Goal: Task Accomplishment & Management: Complete application form

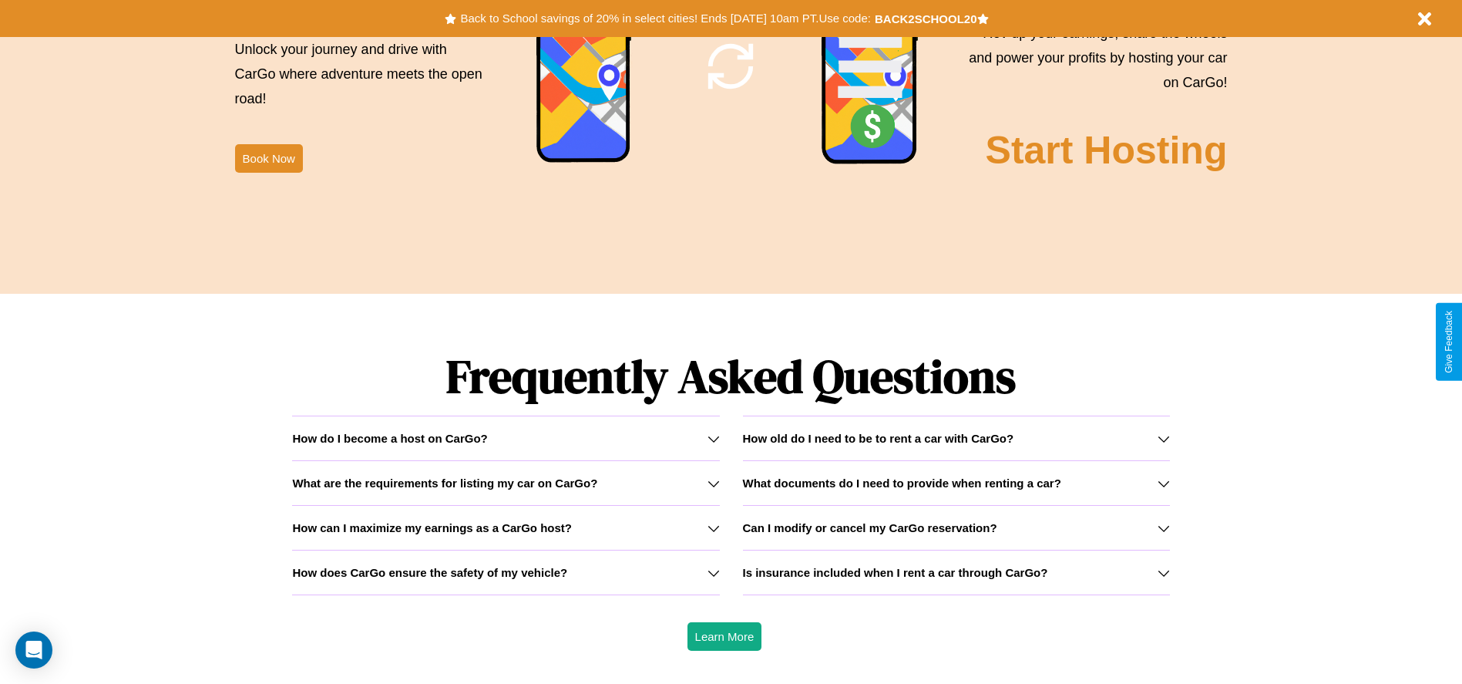
scroll to position [2212, 0]
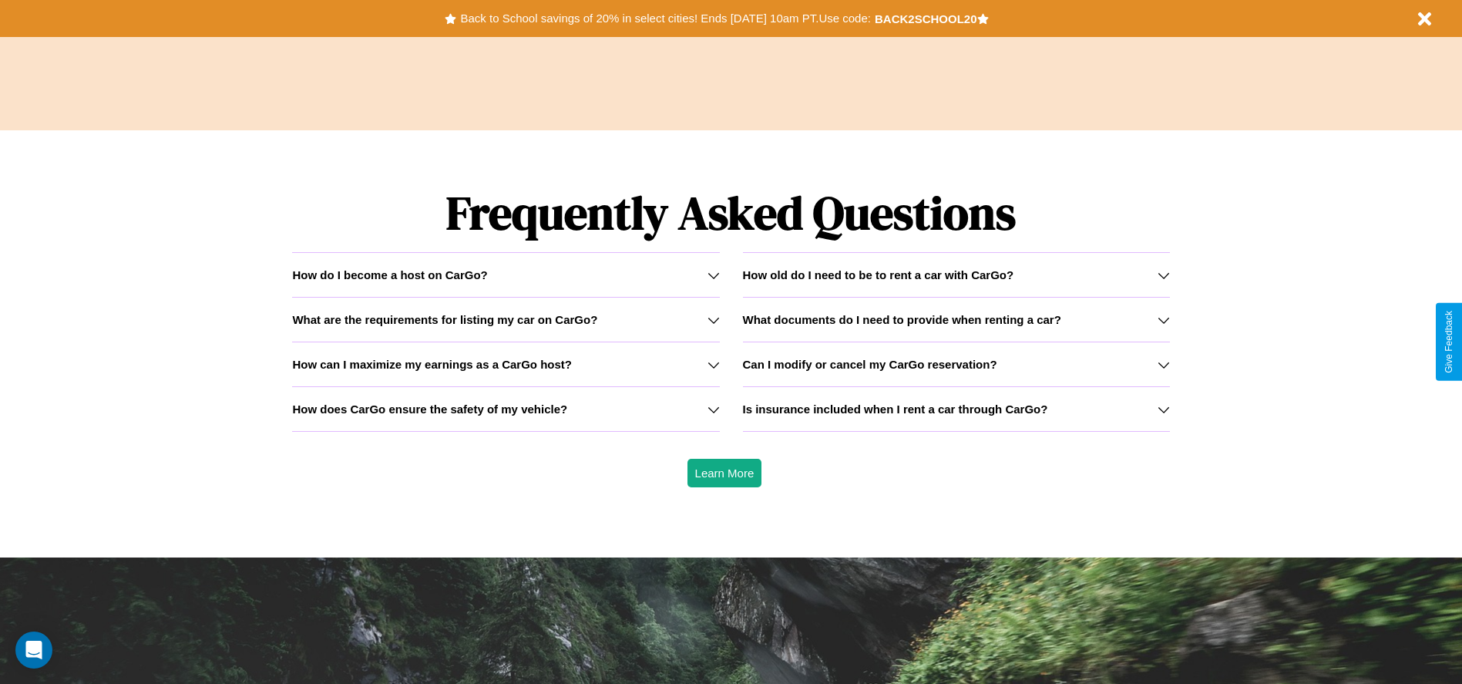
click at [506, 364] on h3 "How can I maximize my earnings as a CarGo host?" at bounding box center [432, 364] width 280 height 13
click at [506, 409] on h3 "How does CarGo ensure the safety of my vehicle?" at bounding box center [429, 408] width 275 height 13
click at [713, 409] on icon at bounding box center [714, 409] width 12 height 12
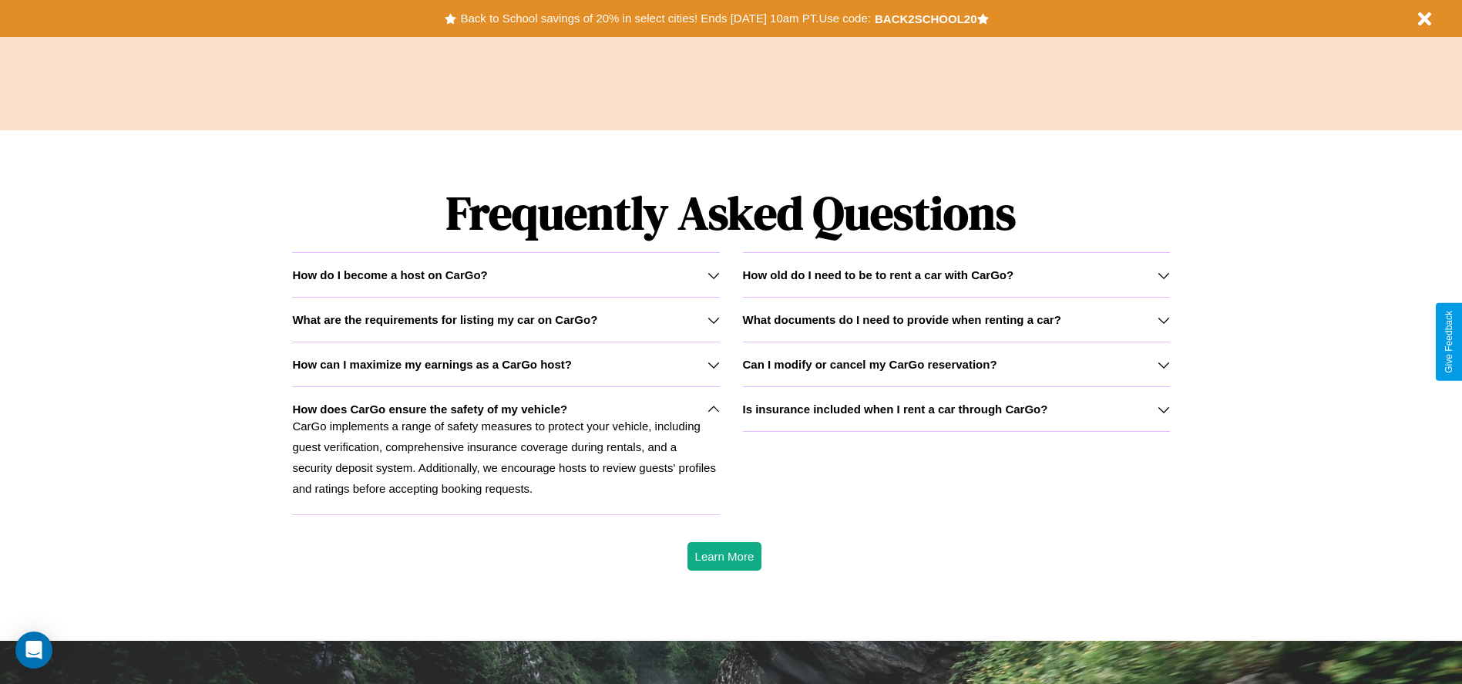
click at [1163, 319] on icon at bounding box center [1164, 320] width 12 height 12
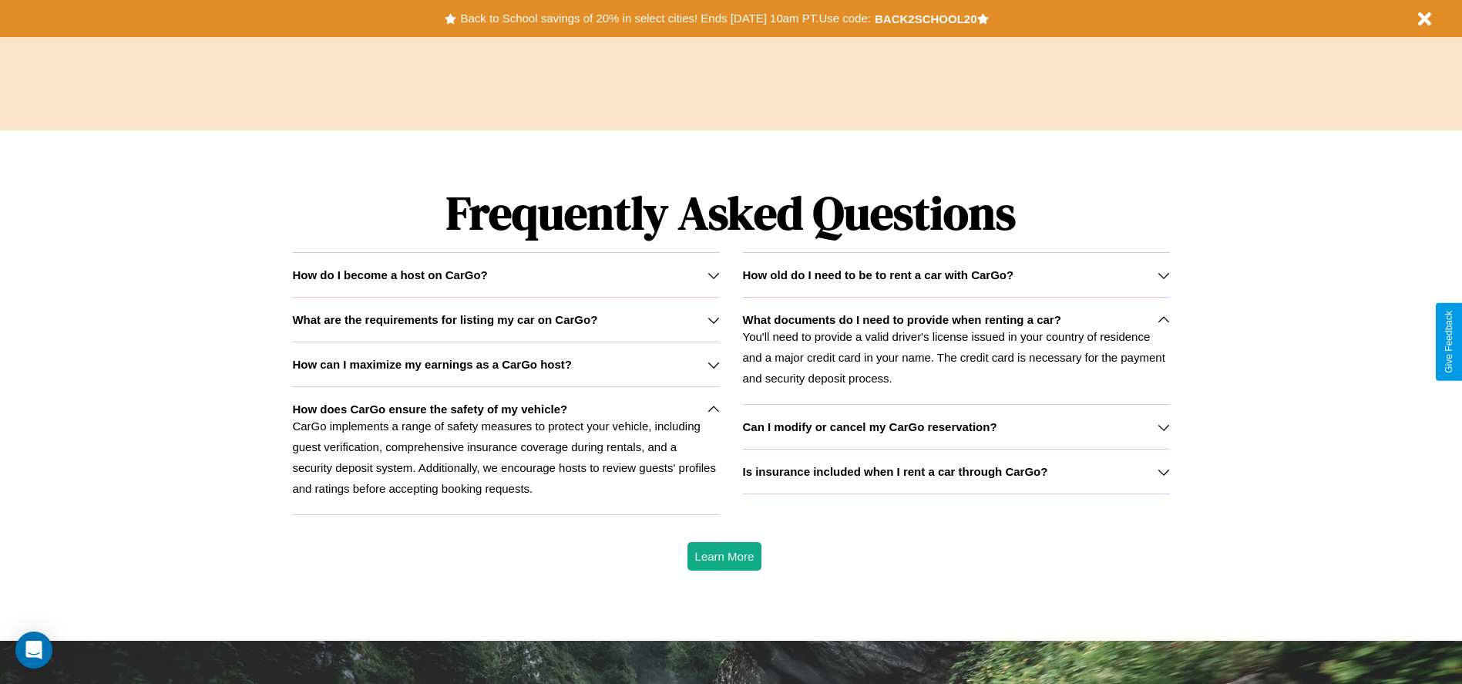
click at [1163, 426] on icon at bounding box center [1164, 427] width 12 height 12
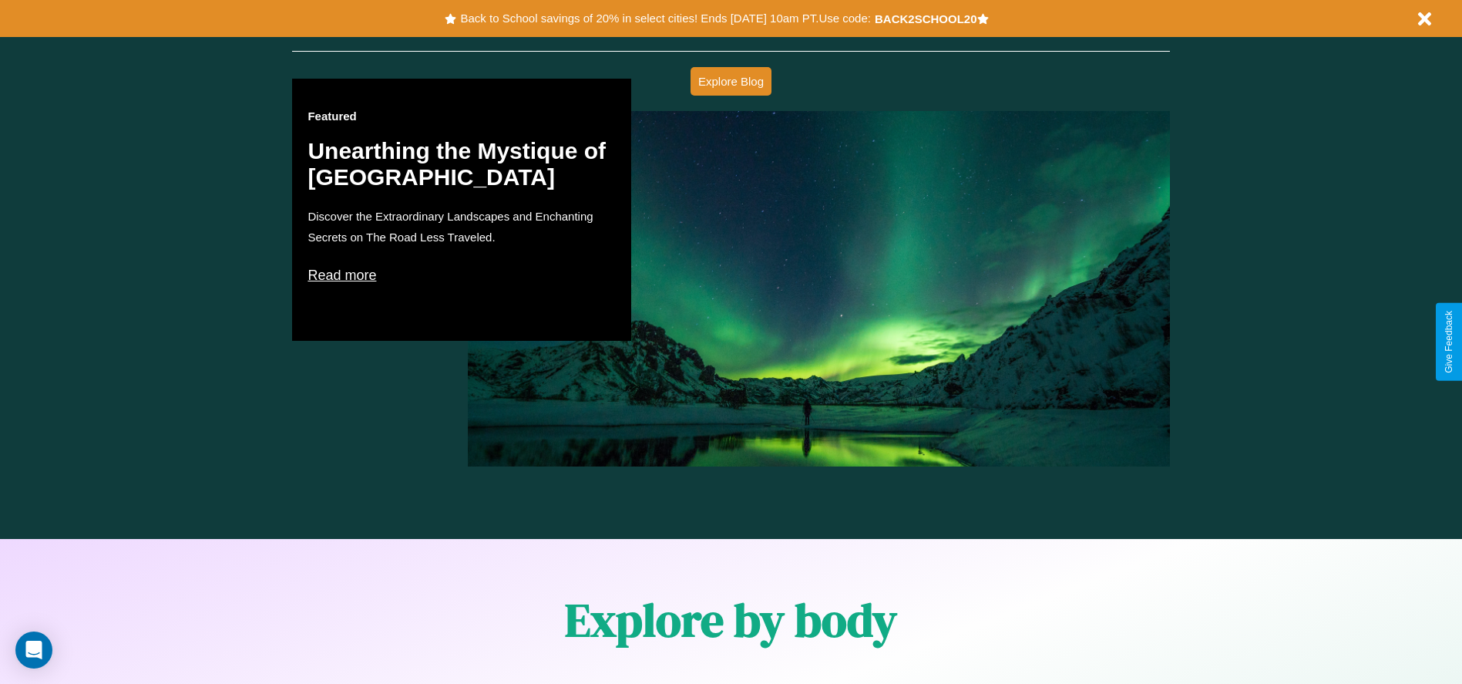
scroll to position [880, 0]
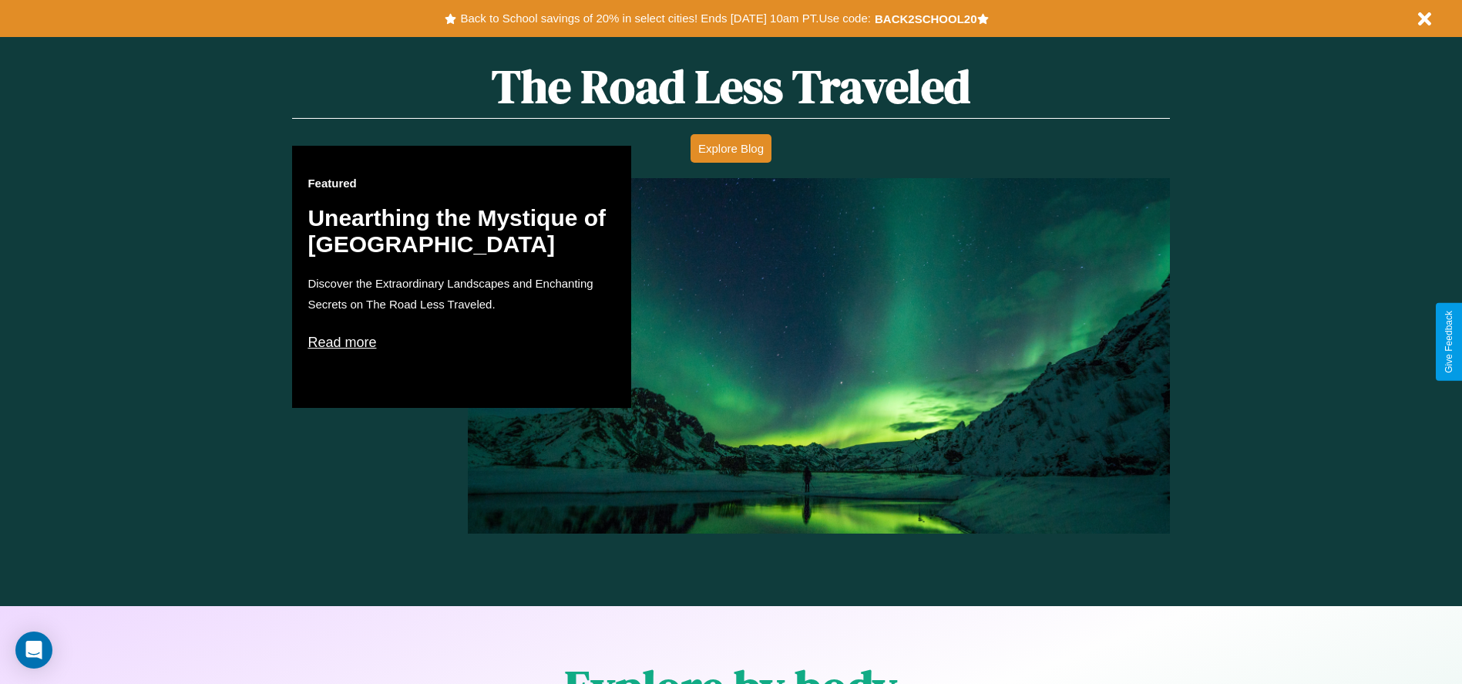
click at [462, 342] on p "Read more" at bounding box center [462, 342] width 308 height 25
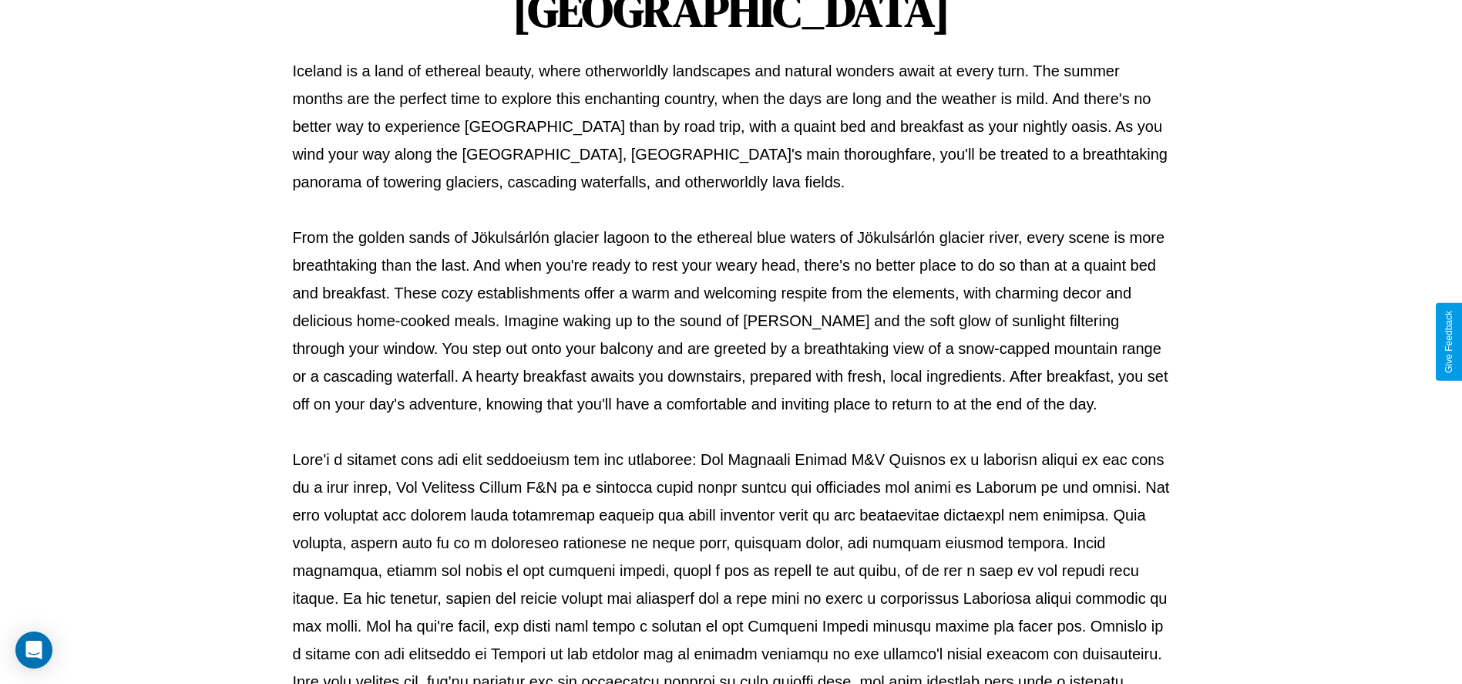
scroll to position [511, 0]
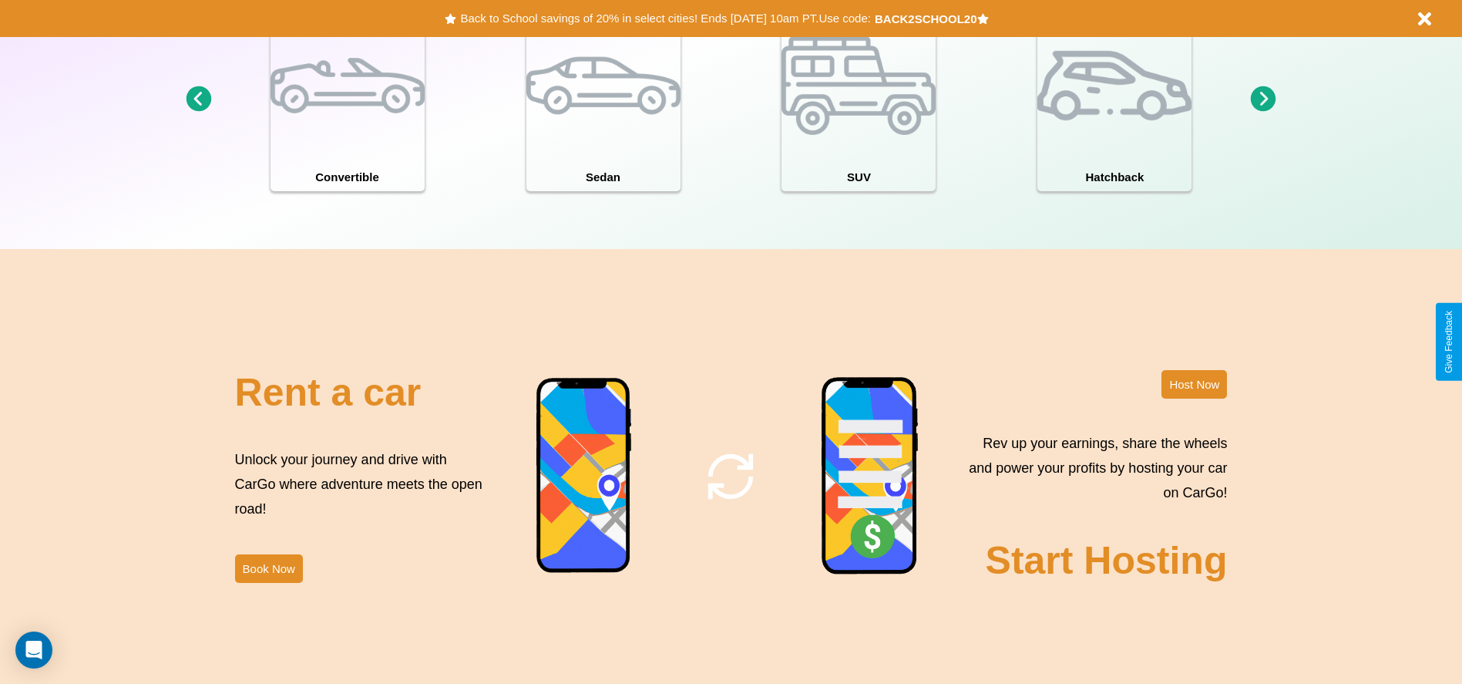
scroll to position [1681, 0]
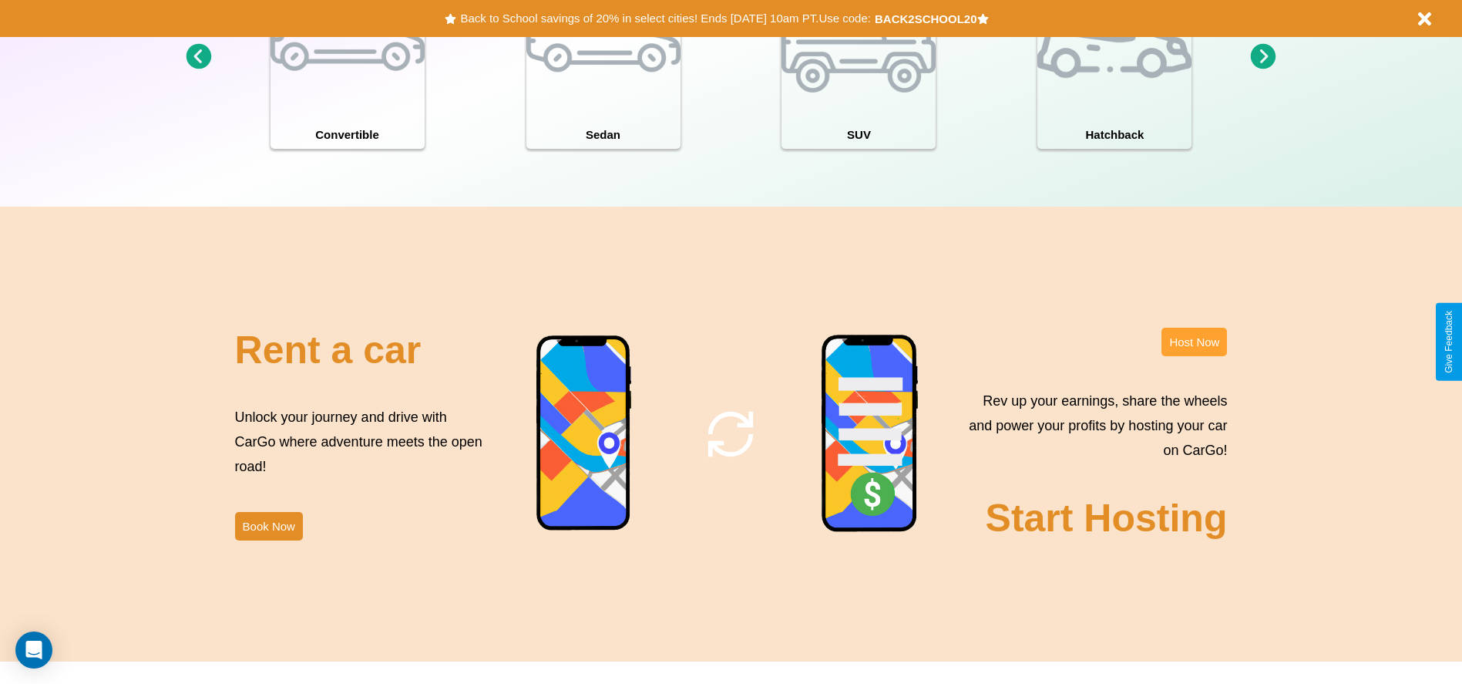
click at [1194, 342] on button "Host Now" at bounding box center [1195, 342] width 66 height 29
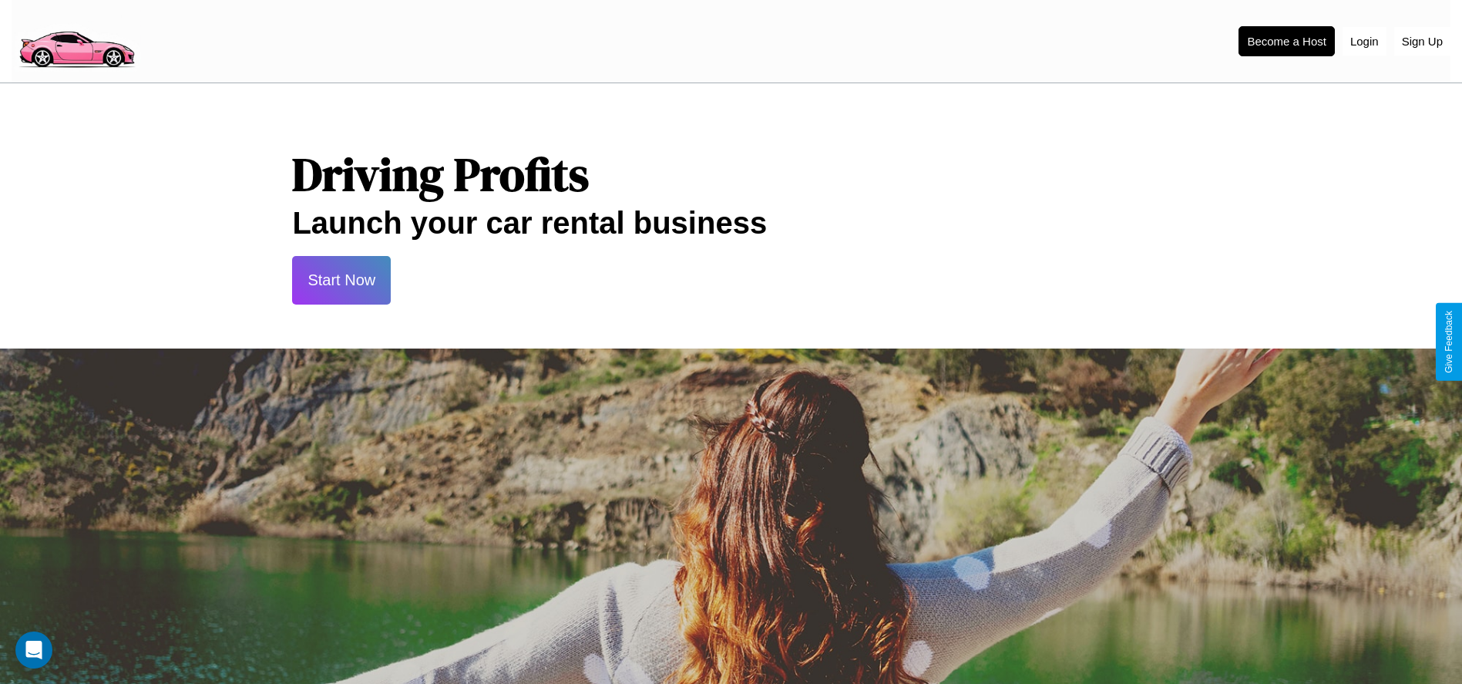
click at [342, 280] on button "Start Now" at bounding box center [341, 280] width 99 height 49
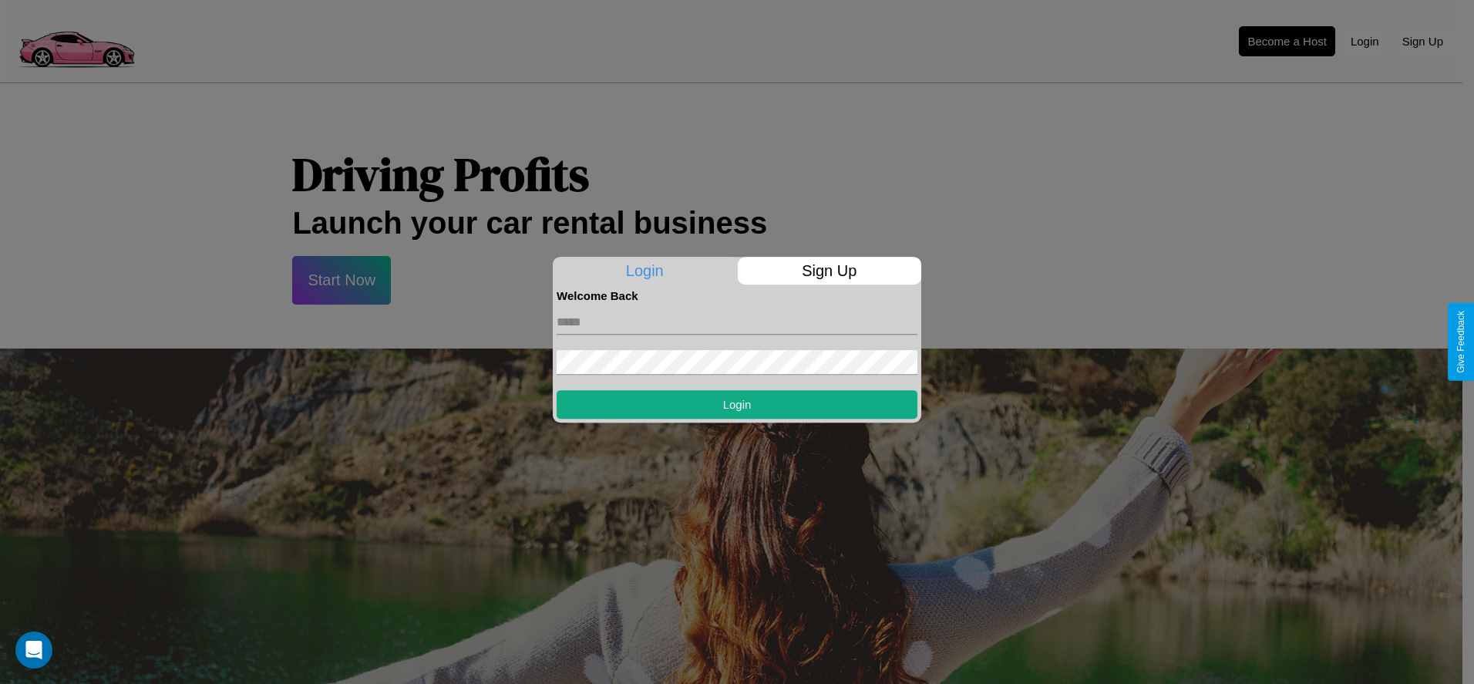
click at [829, 271] on p "Sign Up" at bounding box center [830, 271] width 184 height 28
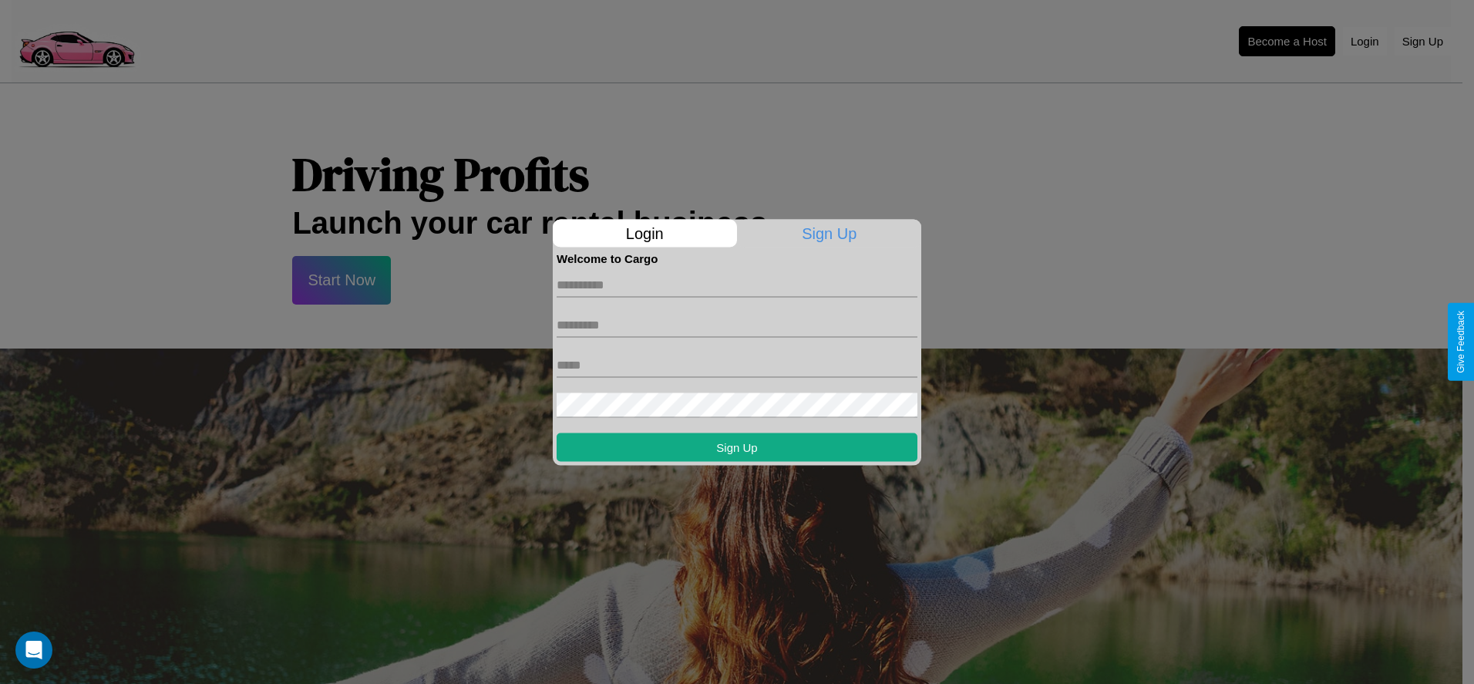
click at [737, 284] on input "text" at bounding box center [737, 284] width 361 height 25
type input "****"
click at [737, 325] on input "text" at bounding box center [737, 324] width 361 height 25
type input "******"
click at [737, 365] on input "text" at bounding box center [737, 364] width 361 height 25
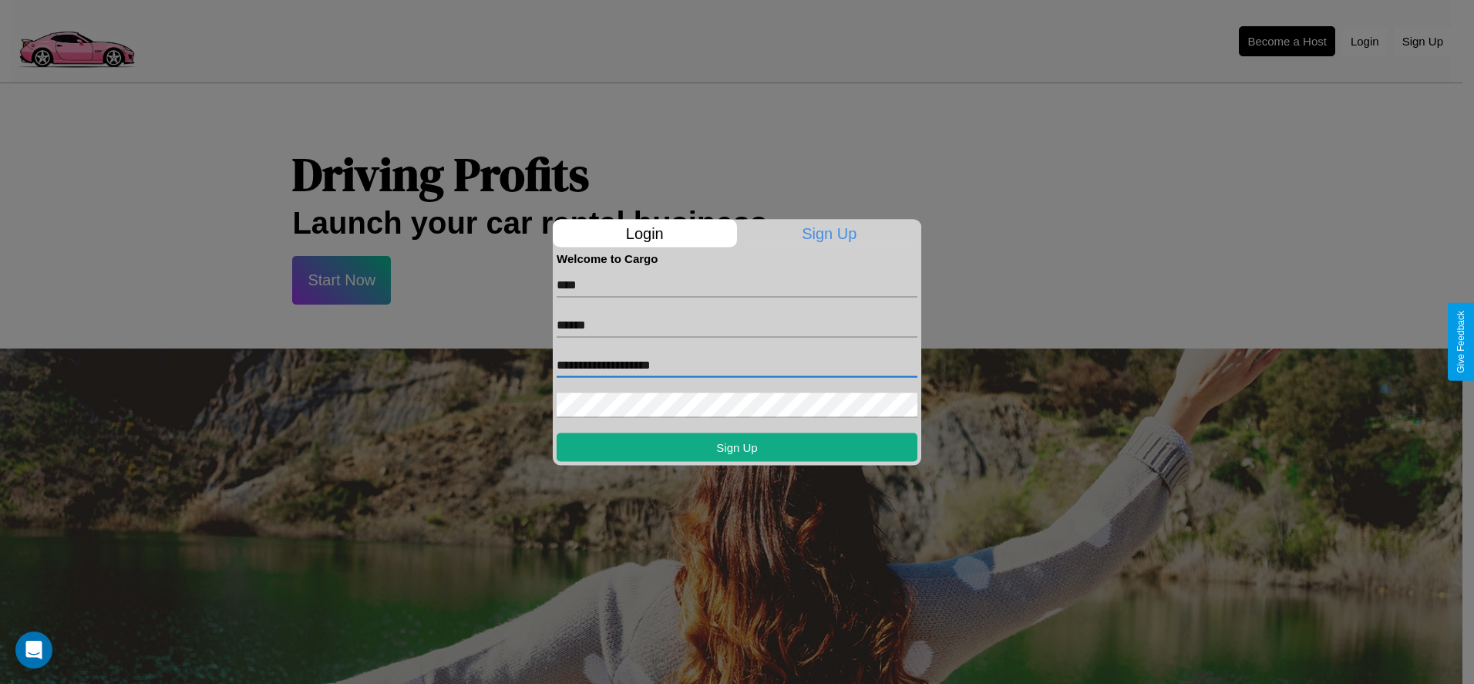
type input "**********"
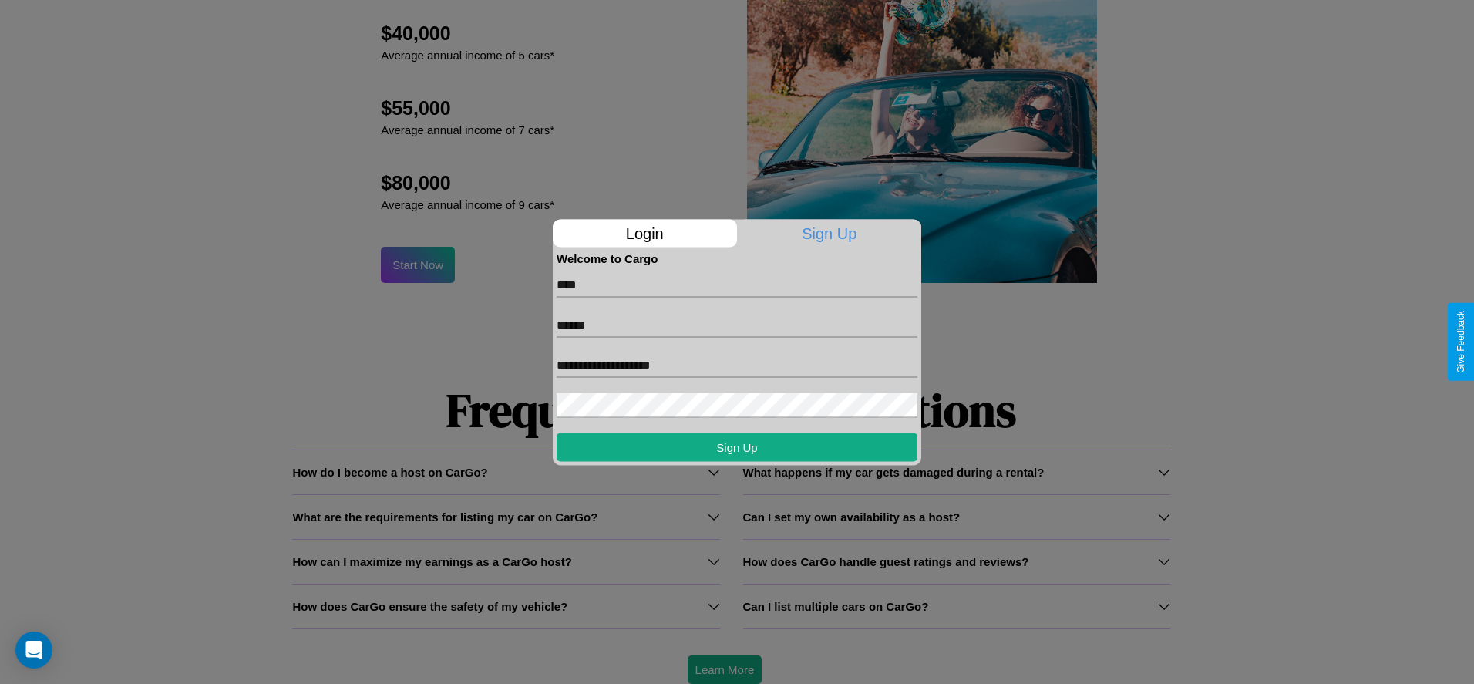
click at [724, 669] on div at bounding box center [737, 342] width 1474 height 684
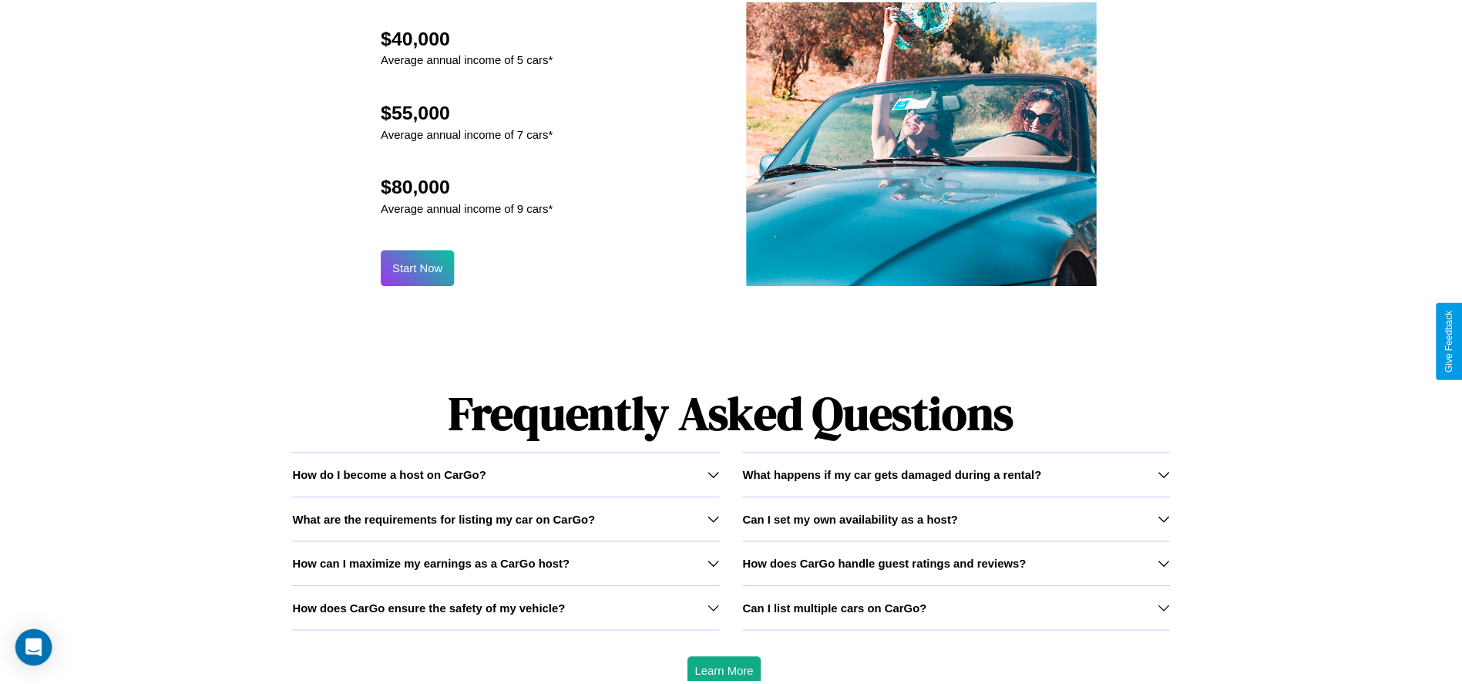
scroll to position [0, 0]
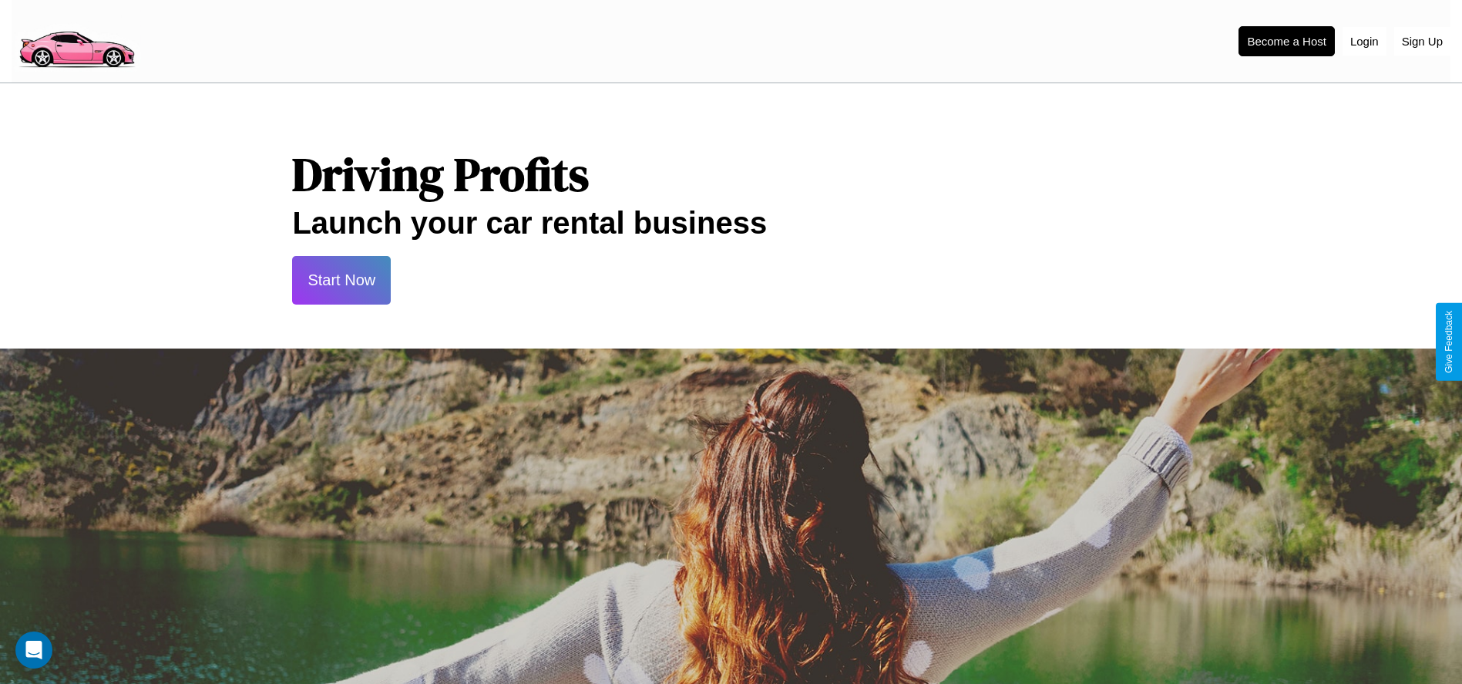
click at [342, 280] on button "Start Now" at bounding box center [341, 280] width 99 height 49
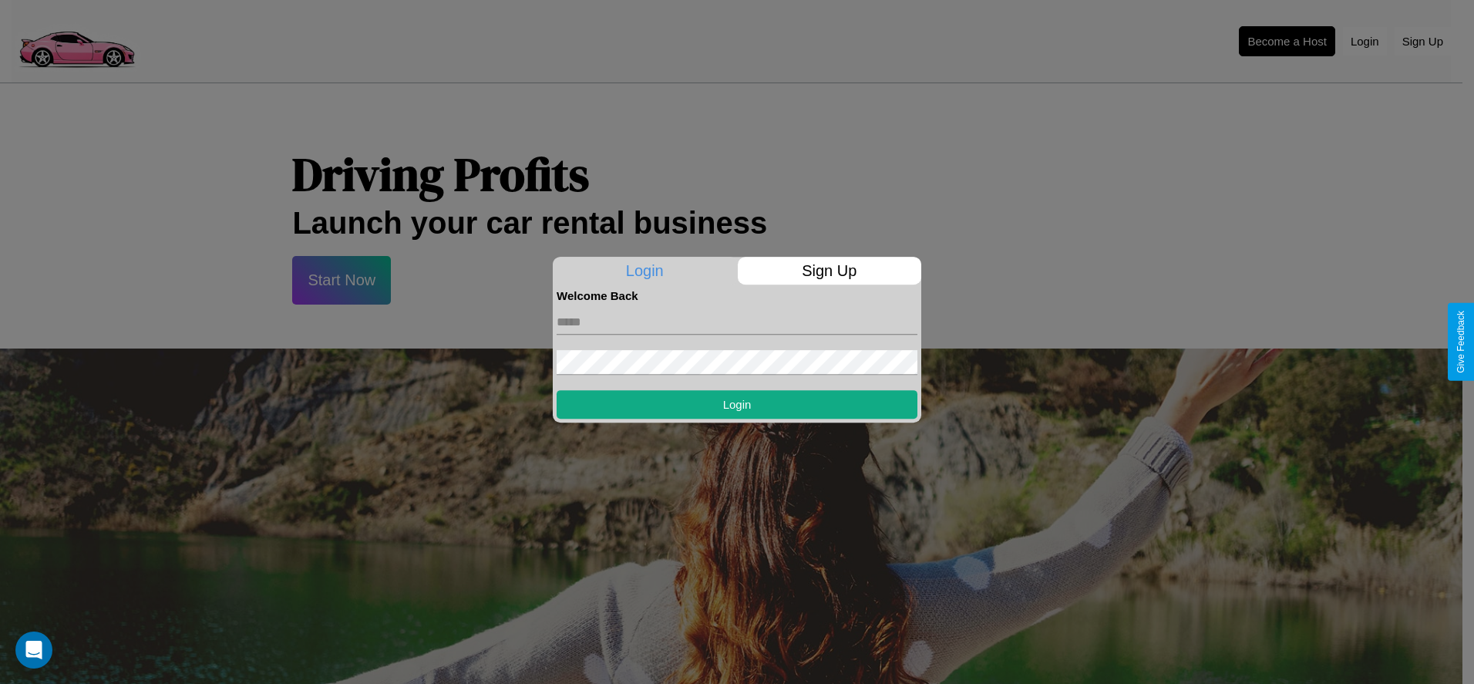
click at [1287, 41] on div at bounding box center [737, 342] width 1474 height 684
